Goal: Task Accomplishment & Management: Manage account settings

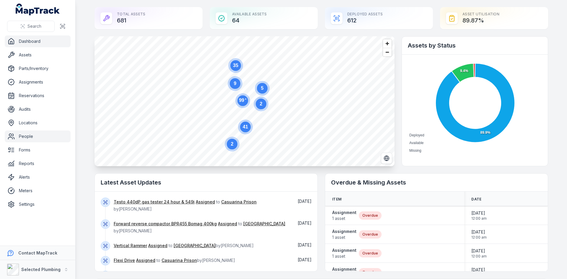
click at [22, 134] on link "People" at bounding box center [38, 137] width 66 height 12
click at [34, 136] on link "People" at bounding box center [38, 137] width 66 height 12
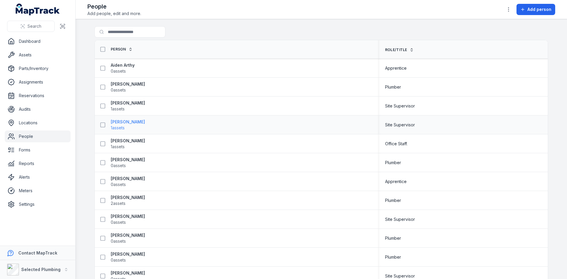
click at [128, 124] on strong "[PERSON_NAME]" at bounding box center [128, 122] width 34 height 6
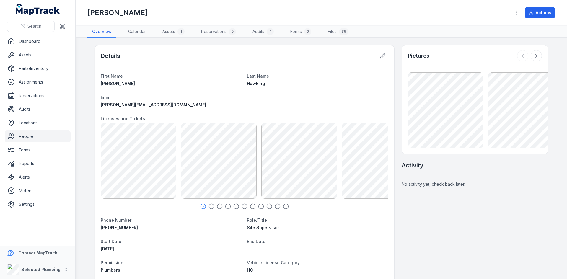
click at [24, 137] on link "People" at bounding box center [38, 137] width 66 height 12
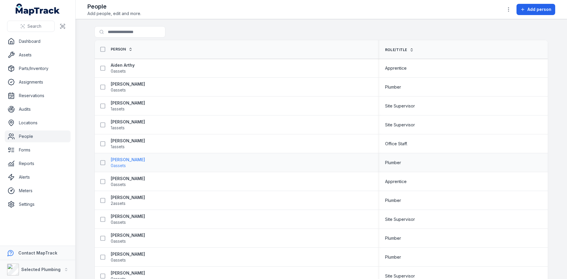
click at [122, 160] on strong "[PERSON_NAME]" at bounding box center [128, 160] width 34 height 6
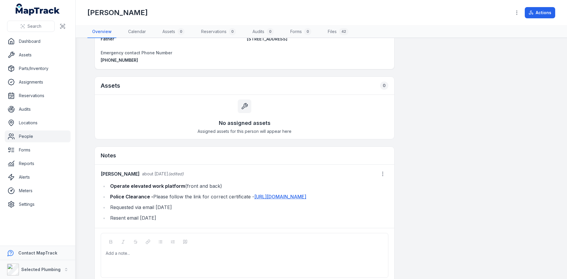
scroll to position [384, 0]
drag, startPoint x: 108, startPoint y: 196, endPoint x: 181, endPoint y: 205, distance: 72.9
click at [181, 201] on li "Police Clearance - Please follow the link for correct certificate - [URL][DOMAI…" at bounding box center [248, 196] width 280 height 8
copy li "Police Clearance - Please follow the link for correct certificate - [URL][DOMAI…"
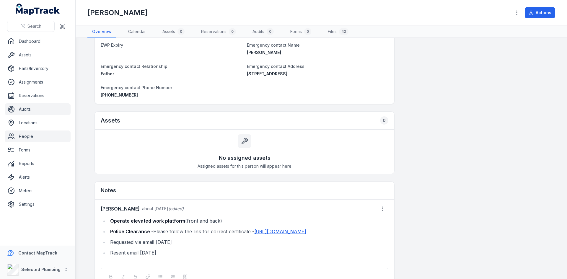
scroll to position [266, 0]
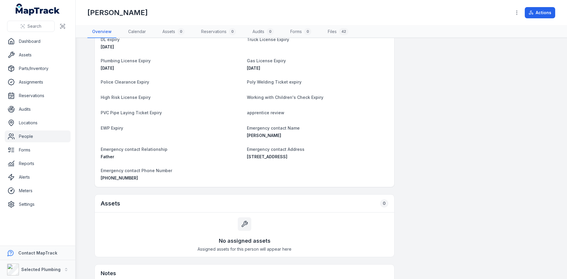
click at [21, 139] on link "People" at bounding box center [38, 137] width 66 height 12
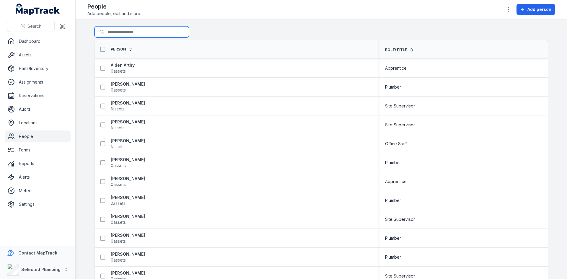
click at [119, 33] on input "Search for people" at bounding box center [142, 31] width 95 height 11
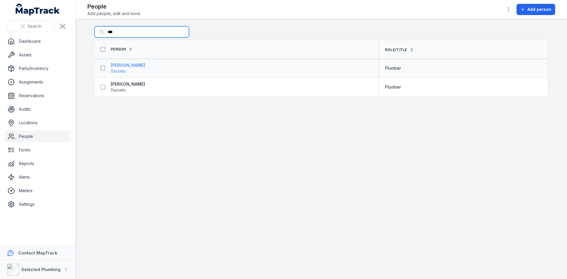
type input "***"
click at [119, 65] on strong "[PERSON_NAME]" at bounding box center [128, 65] width 34 height 6
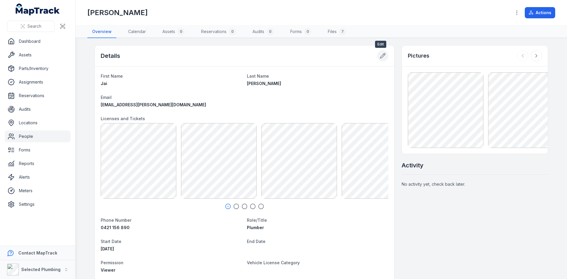
click at [380, 52] on button at bounding box center [382, 55] width 11 height 11
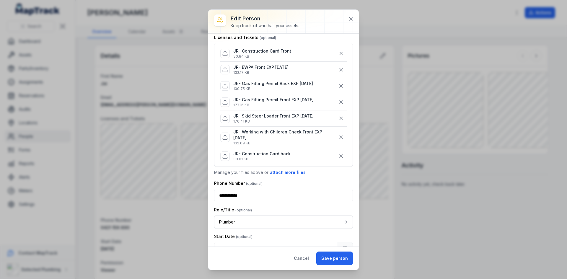
scroll to position [89, 0]
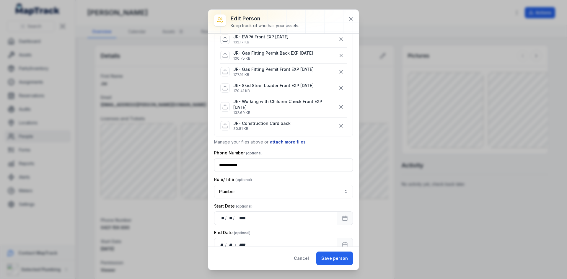
click at [281, 142] on button "attach more files" at bounding box center [288, 142] width 36 height 6
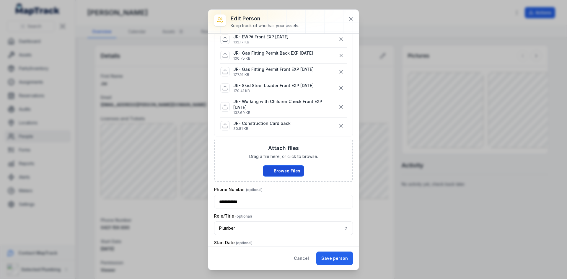
click at [284, 168] on button "Browse Files" at bounding box center [283, 170] width 41 height 11
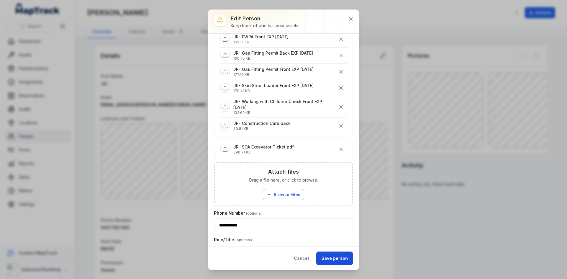
click at [335, 260] on button "Save person" at bounding box center [334, 259] width 37 height 14
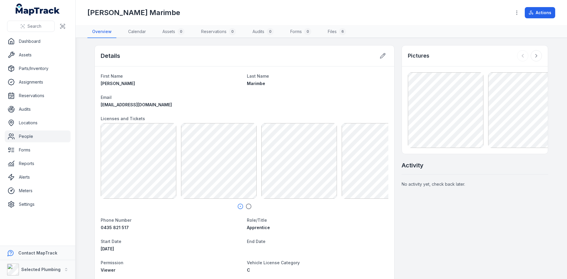
scroll to position [333, 0]
